Goal: Book appointment/travel/reservation

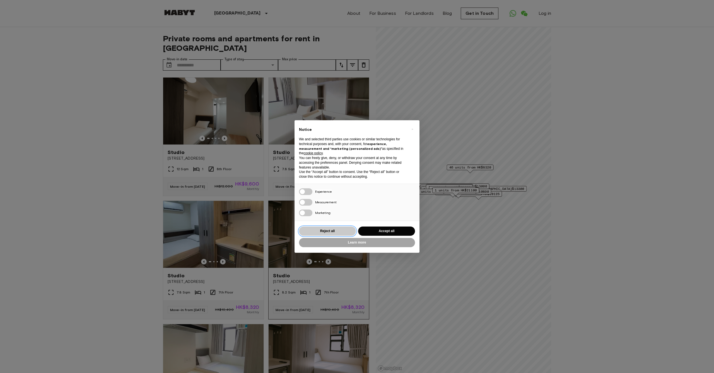
click at [322, 230] on button "Reject all" at bounding box center [327, 231] width 57 height 9
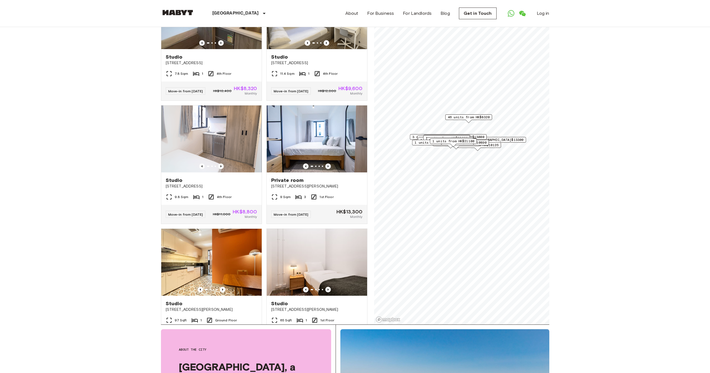
scroll to position [49, 0]
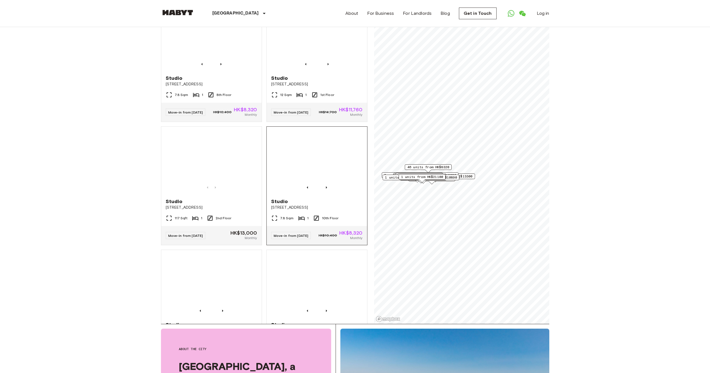
scroll to position [2139, 0]
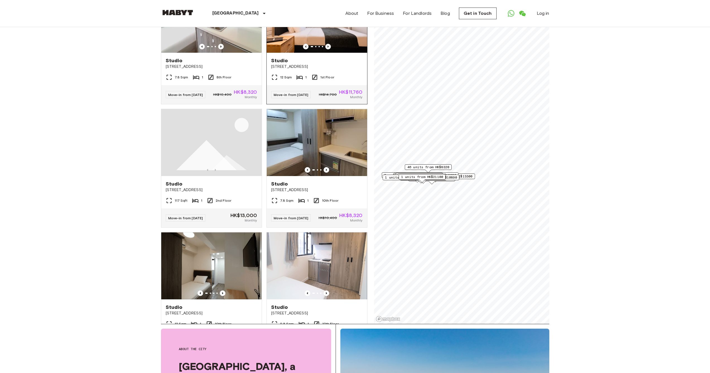
click at [330, 53] on img at bounding box center [317, 19] width 100 height 67
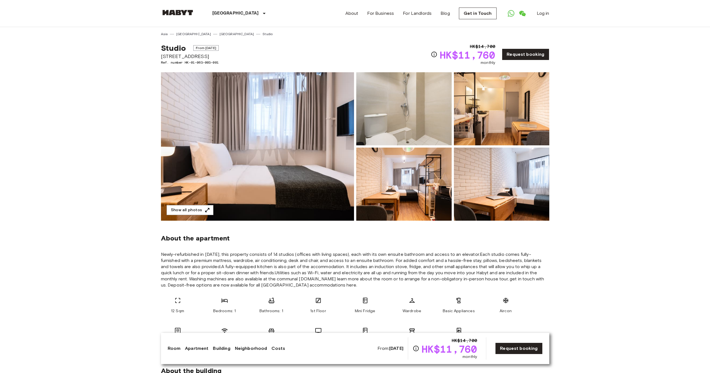
drag, startPoint x: 203, startPoint y: 49, endPoint x: 257, endPoint y: 48, distance: 54.4
click at [203, 49] on span "From [DATE]" at bounding box center [205, 48] width 25 height 6
click at [533, 54] on link "Request booking" at bounding box center [525, 55] width 47 height 12
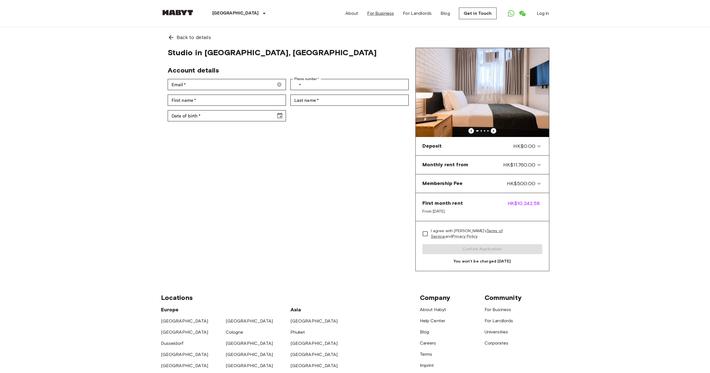
click at [380, 15] on link "For Business" at bounding box center [380, 13] width 27 height 7
click at [42, 0] on html "[GEOGRAPHIC_DATA] [GEOGRAPHIC_DATA] [GEOGRAPHIC_DATA] [GEOGRAPHIC_DATA] [GEOGRA…" at bounding box center [355, 261] width 710 height 523
